Goal: Task Accomplishment & Management: Use online tool/utility

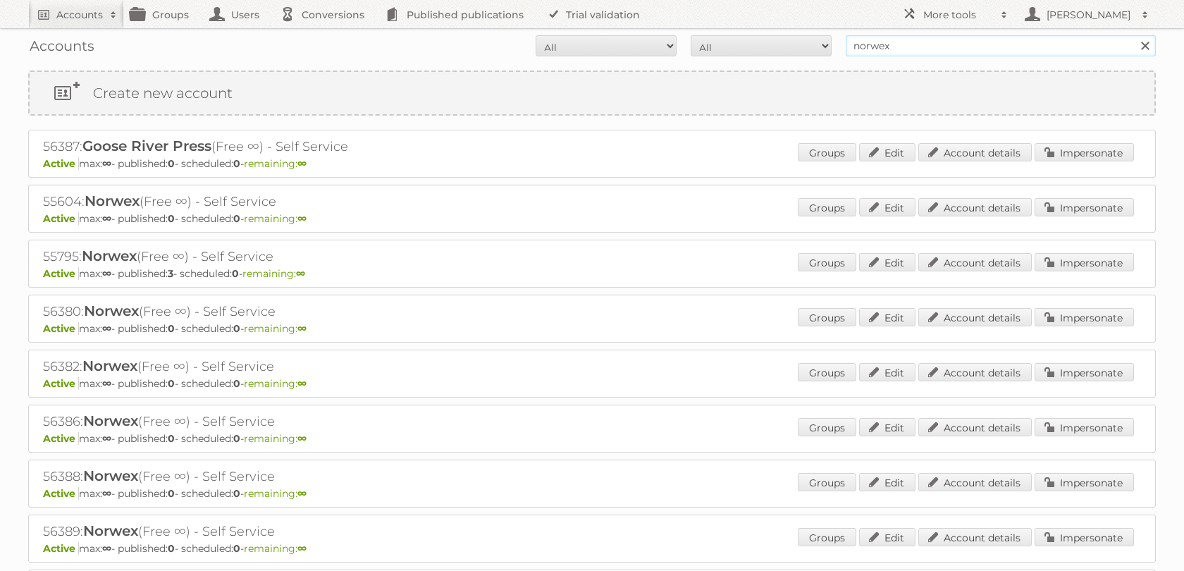
click at [939, 50] on input "norwex" at bounding box center [1000, 45] width 310 height 21
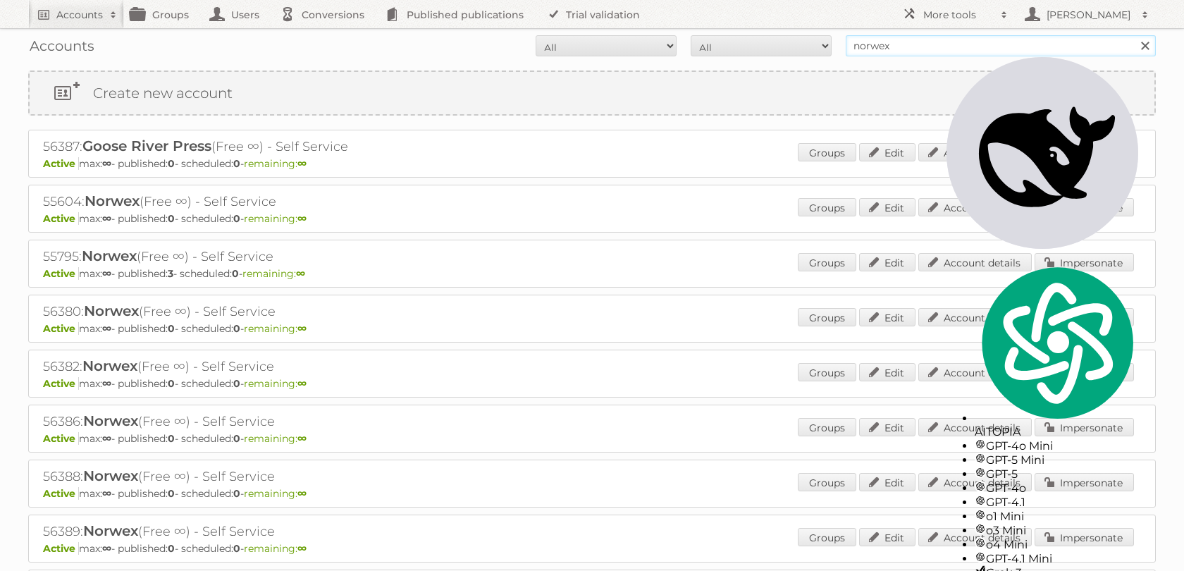
click at [939, 50] on input "norwex" at bounding box center [1000, 45] width 310 height 21
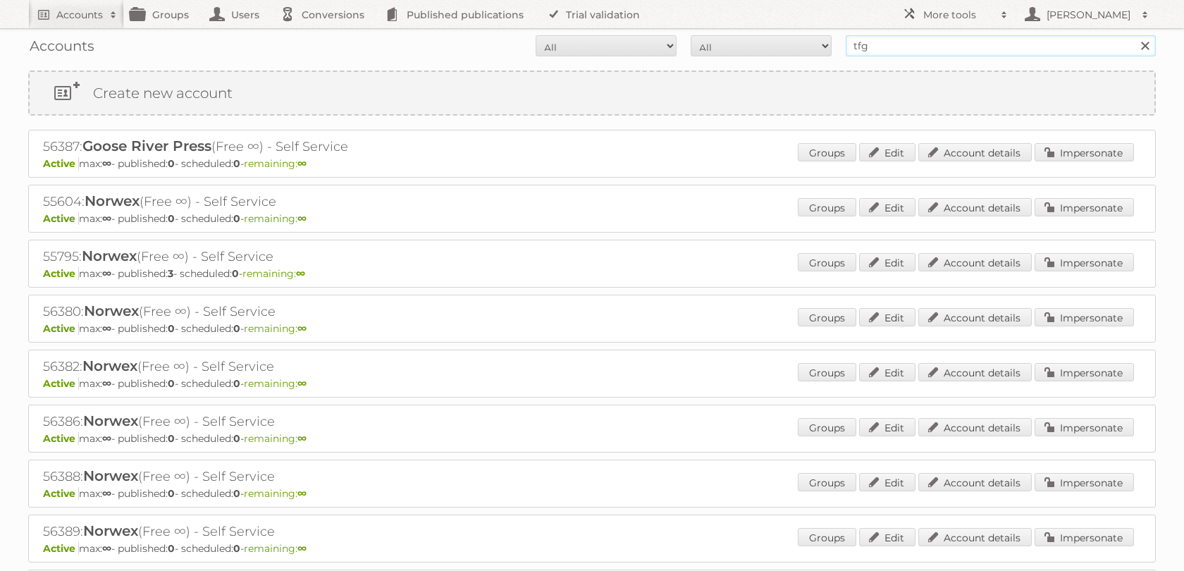
type input "tfg"
click at [1134, 35] on input "Search" at bounding box center [1144, 45] width 21 height 21
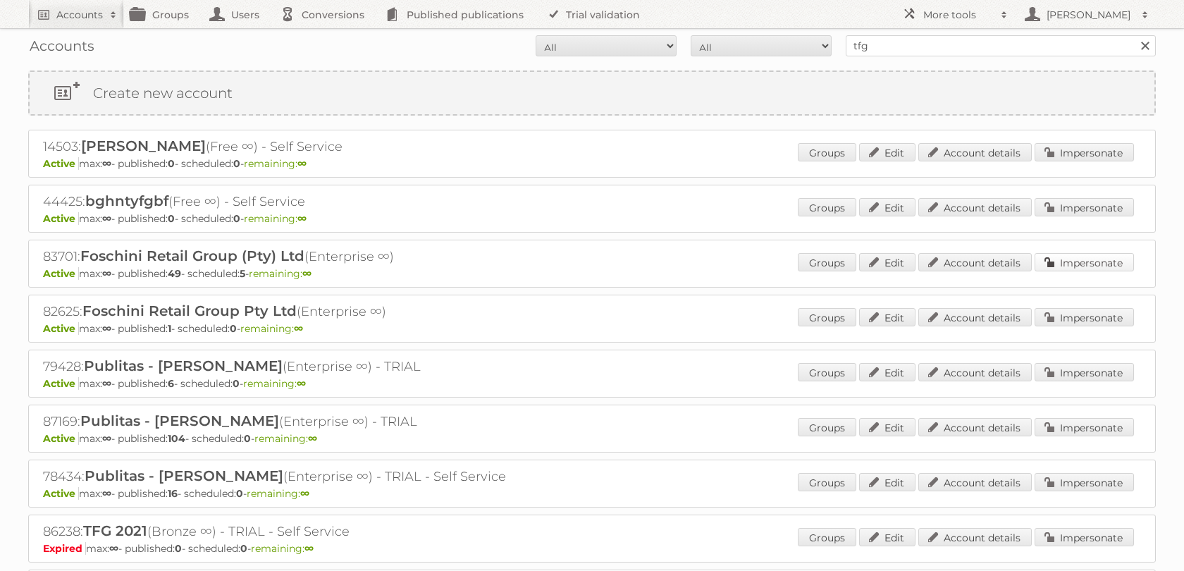
click at [1085, 270] on link "Impersonate" at bounding box center [1083, 262] width 99 height 18
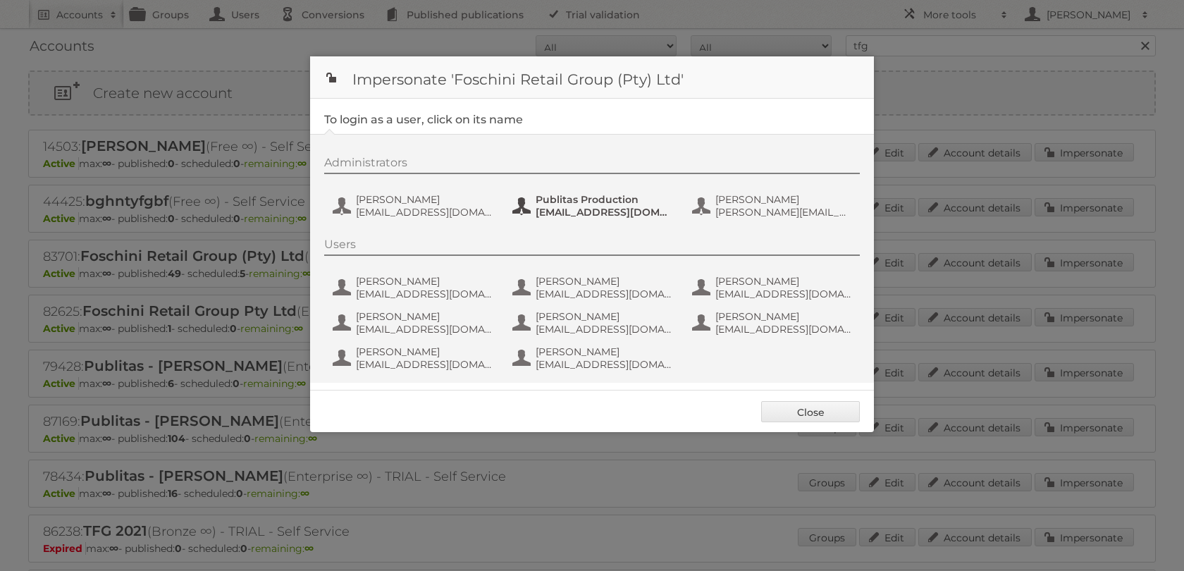
click at [553, 215] on span "fs+tfgmedia@publitas.com" at bounding box center [603, 212] width 137 height 13
